Goal: Find specific page/section: Find specific page/section

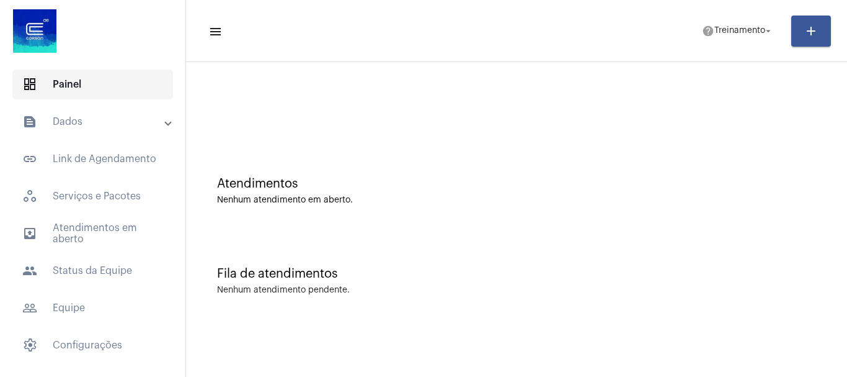
click at [72, 81] on span "dashboard Painel" at bounding box center [92, 84] width 161 height 30
click at [88, 241] on span "outbox_outline Atendimentos em aberto" at bounding box center [92, 233] width 161 height 30
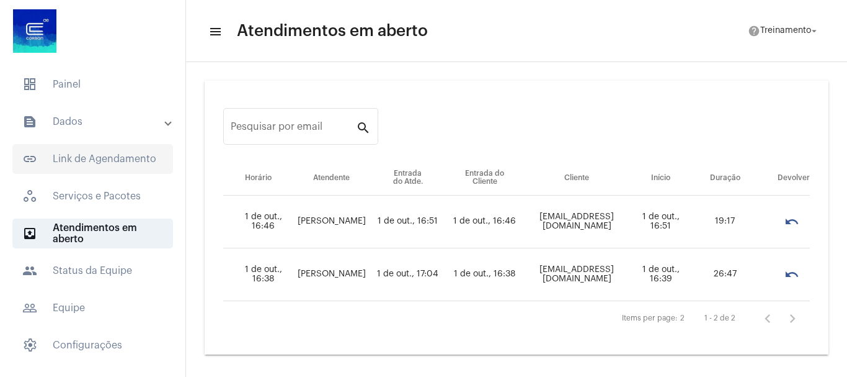
click at [79, 154] on span "link_outlined Link de Agendamento" at bounding box center [92, 159] width 161 height 30
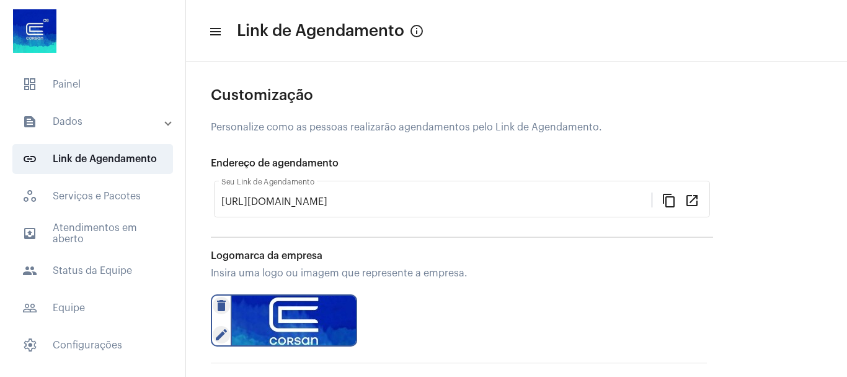
click at [82, 122] on mat-panel-title "text_snippet_outlined Dados" at bounding box center [93, 121] width 143 height 15
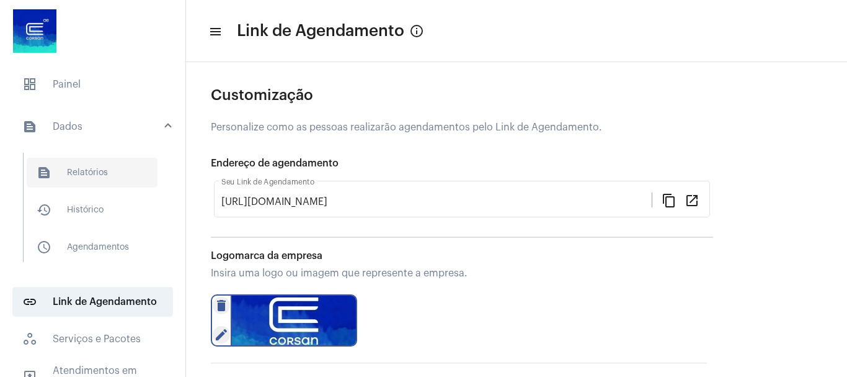
click at [83, 173] on span "text_snippet_outlined Relatórios" at bounding box center [92, 173] width 131 height 30
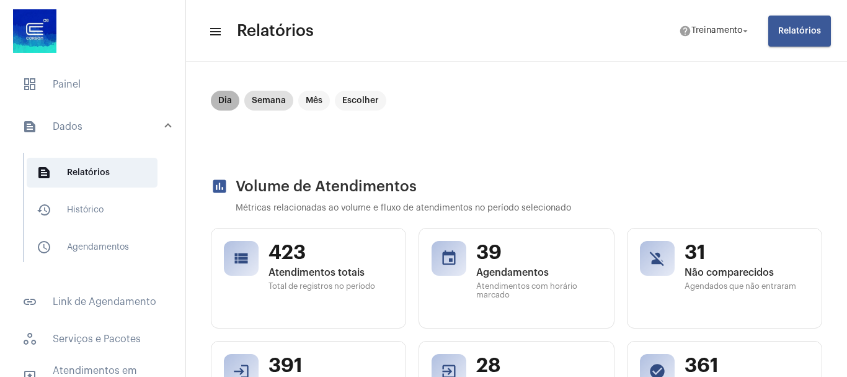
click at [221, 98] on mat-chip "Dia" at bounding box center [225, 101] width 29 height 20
